Goal: Information Seeking & Learning: Learn about a topic

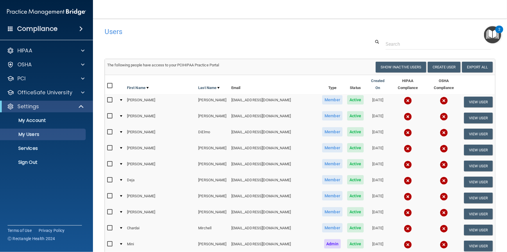
scroll to position [26, 0]
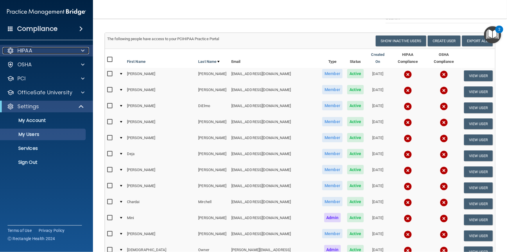
click at [30, 51] on p "HIPAA" at bounding box center [24, 50] width 15 height 7
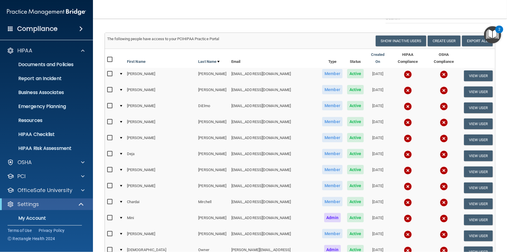
click at [83, 29] on span at bounding box center [80, 28] width 3 height 7
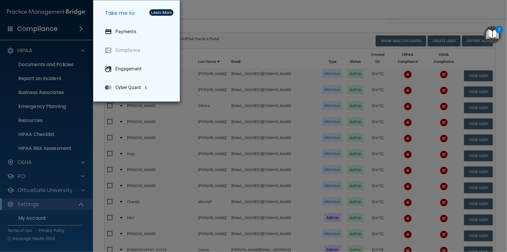
click at [200, 12] on div "Take me to: Payments Compliance Engagement Cyber Quant" at bounding box center [253, 126] width 507 height 252
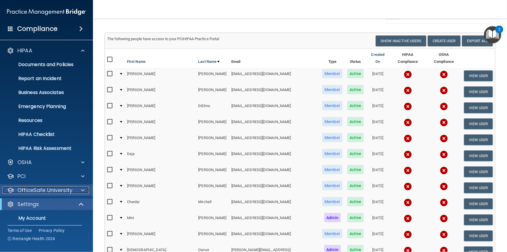
click at [33, 189] on p "OfficeSafe University" at bounding box center [44, 189] width 55 height 7
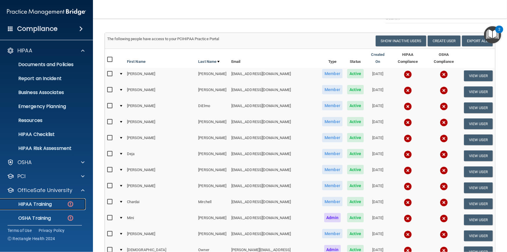
click at [32, 203] on p "HIPAA Training" at bounding box center [28, 204] width 48 height 6
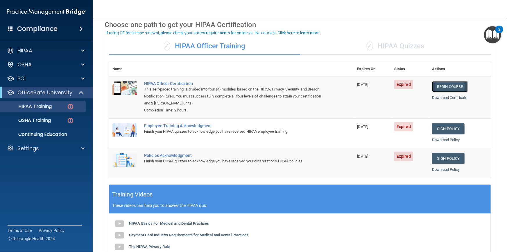
click at [445, 86] on link "Begin Course" at bounding box center [449, 86] width 35 height 11
